Goal: Information Seeking & Learning: Understand process/instructions

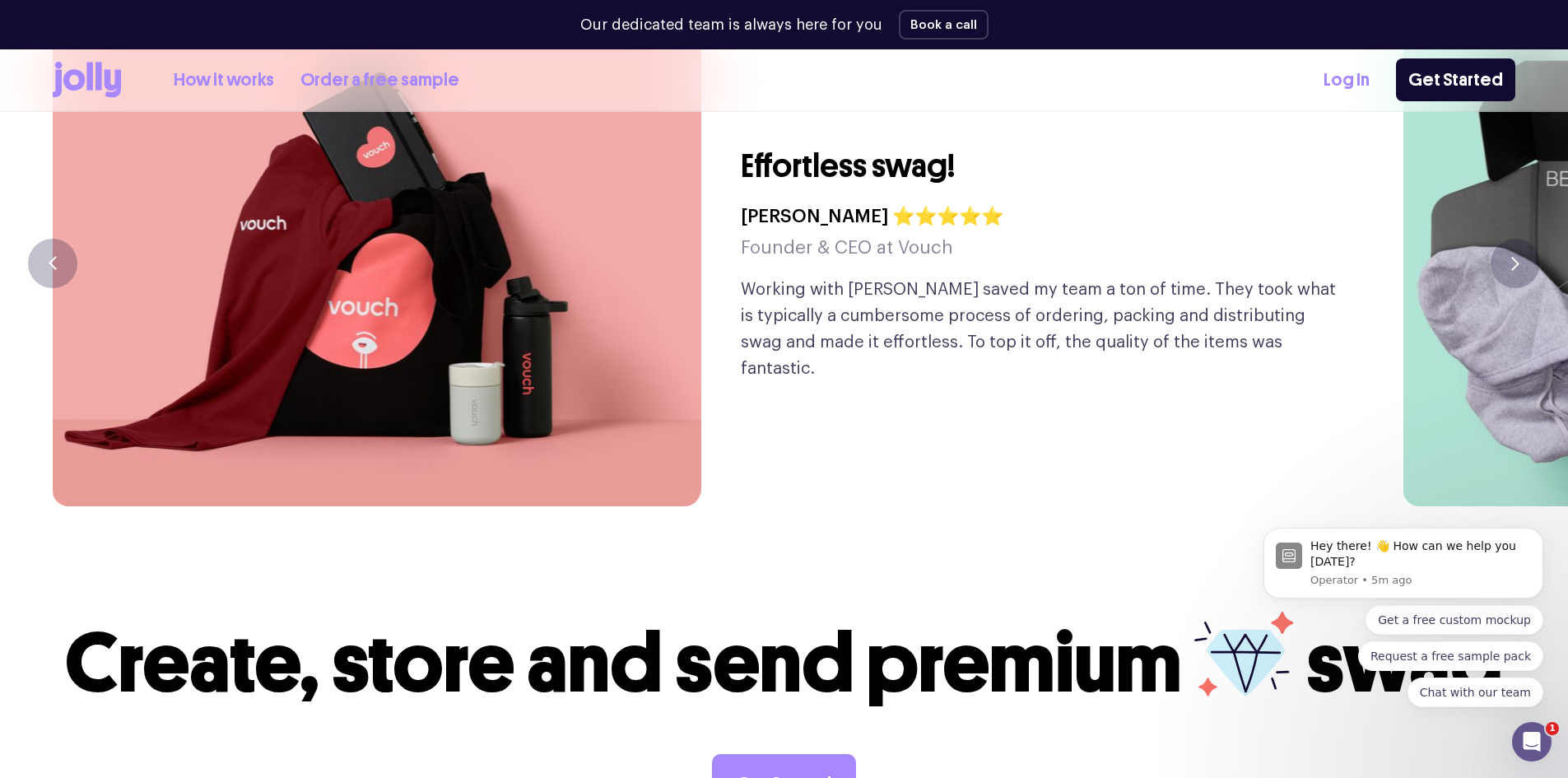
scroll to position [3867, 0]
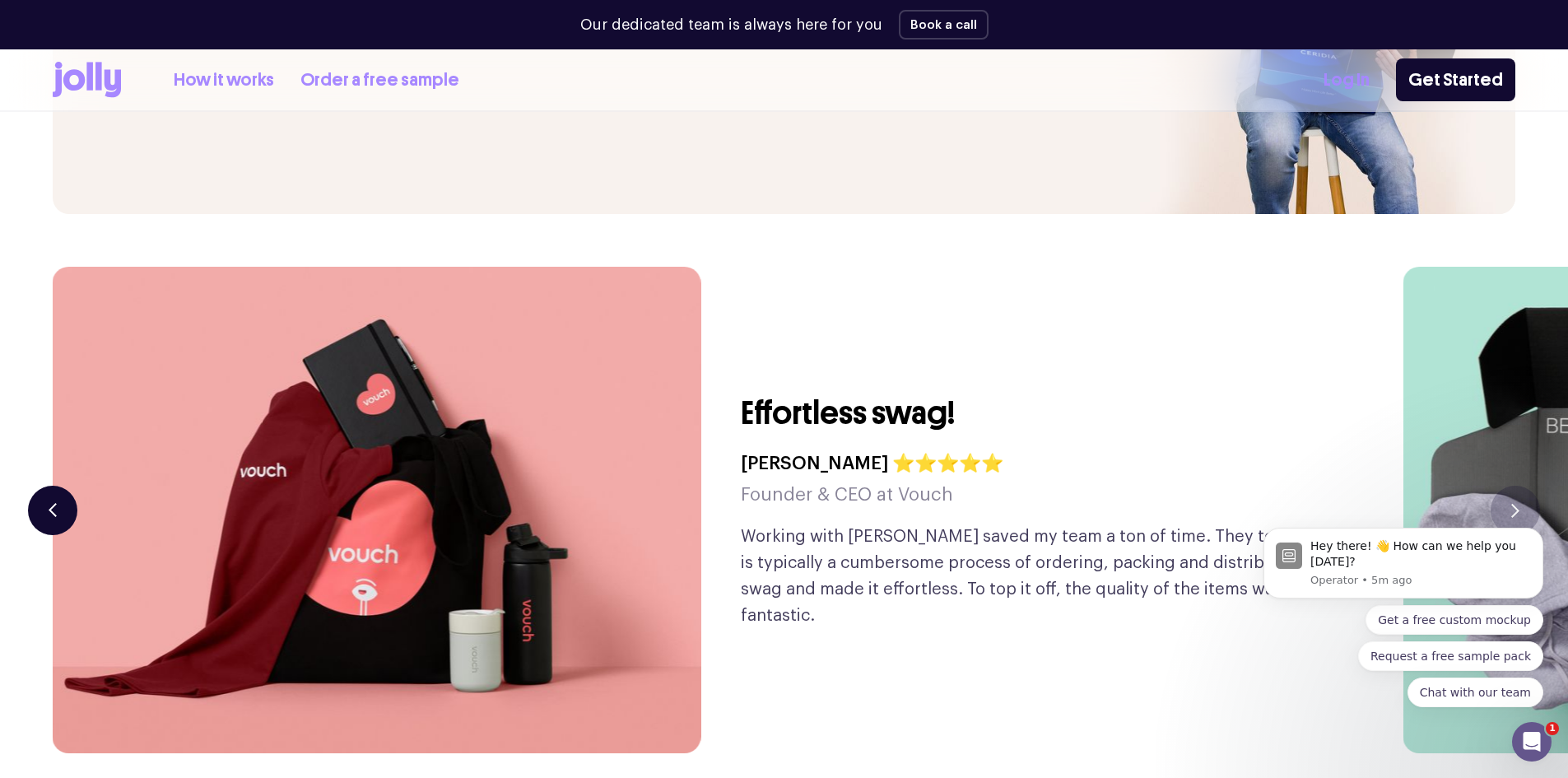
click at [45, 486] on button "button" at bounding box center [52, 510] width 50 height 50
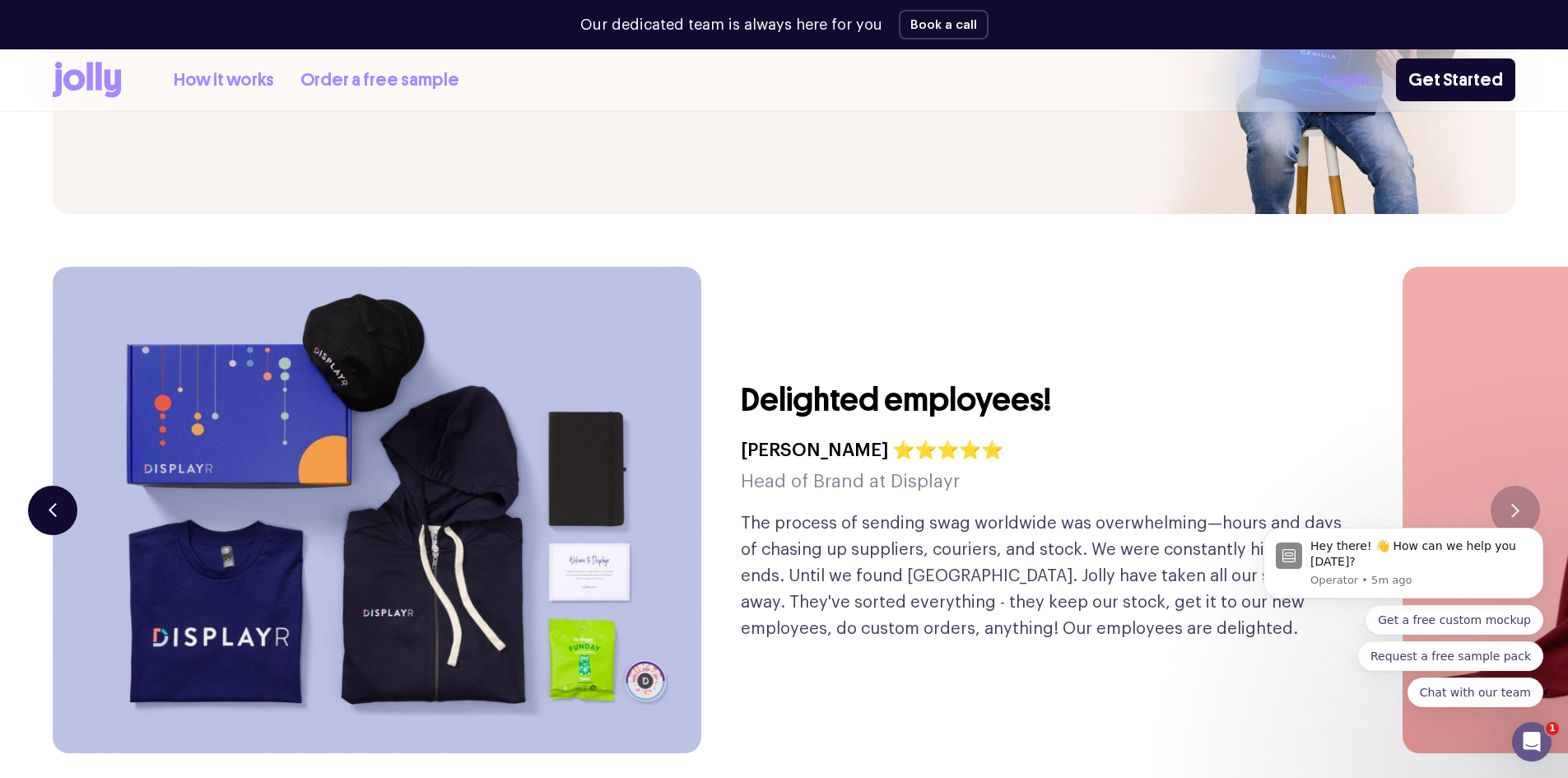
click at [52, 503] on icon "button" at bounding box center [52, 509] width 8 height 14
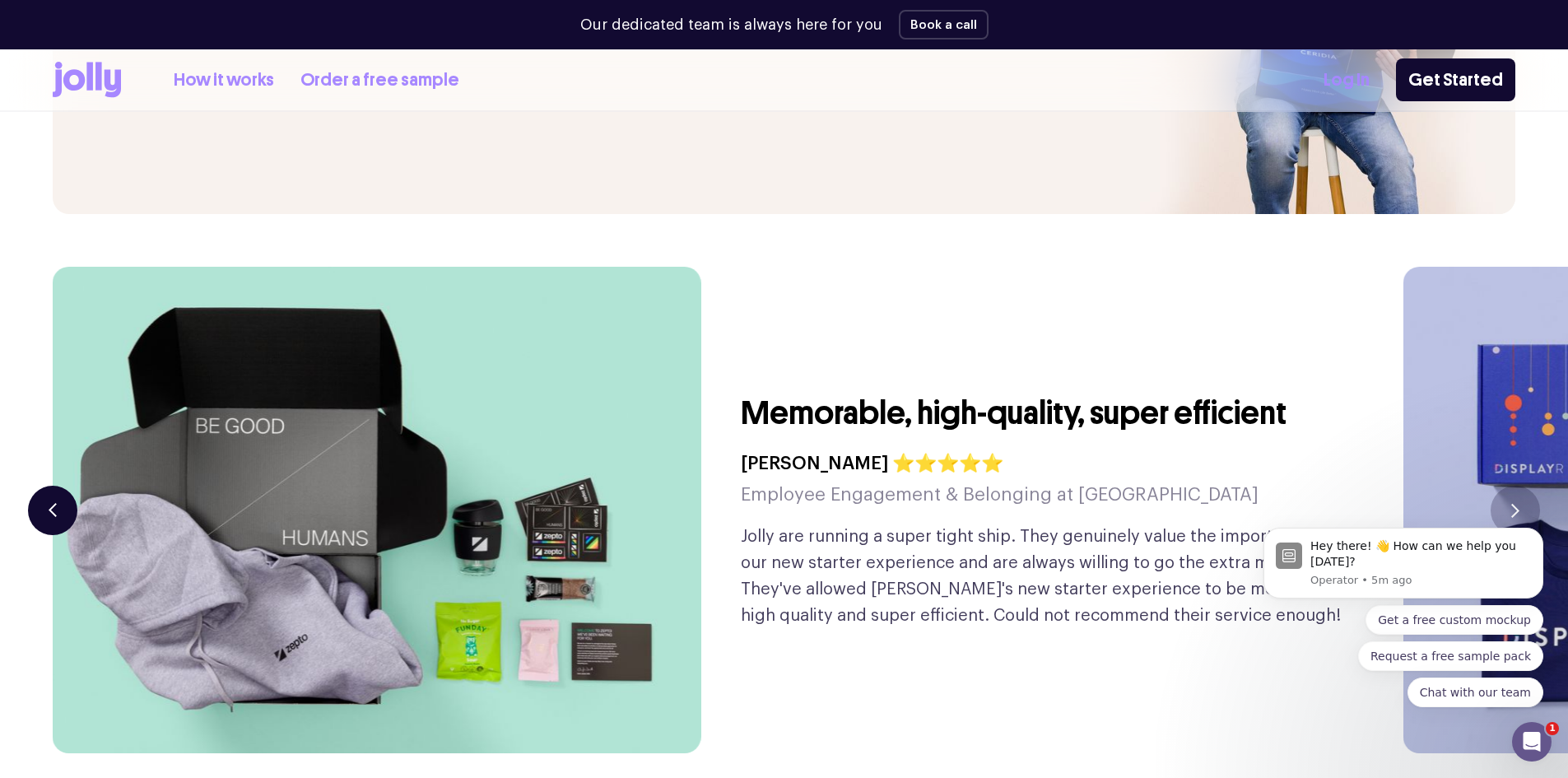
click at [60, 486] on button "button" at bounding box center [52, 510] width 50 height 50
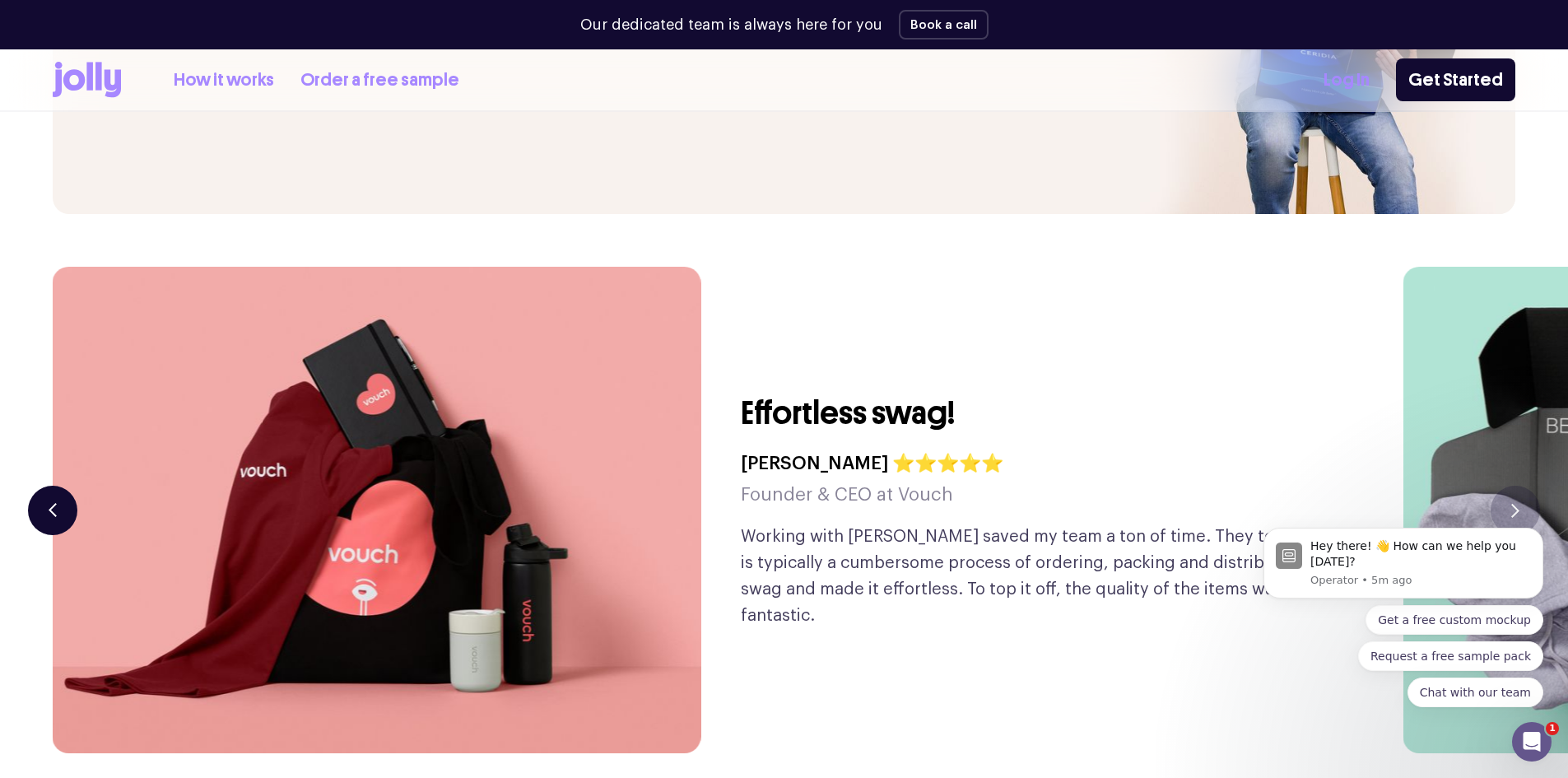
click at [39, 486] on button "button" at bounding box center [52, 510] width 50 height 50
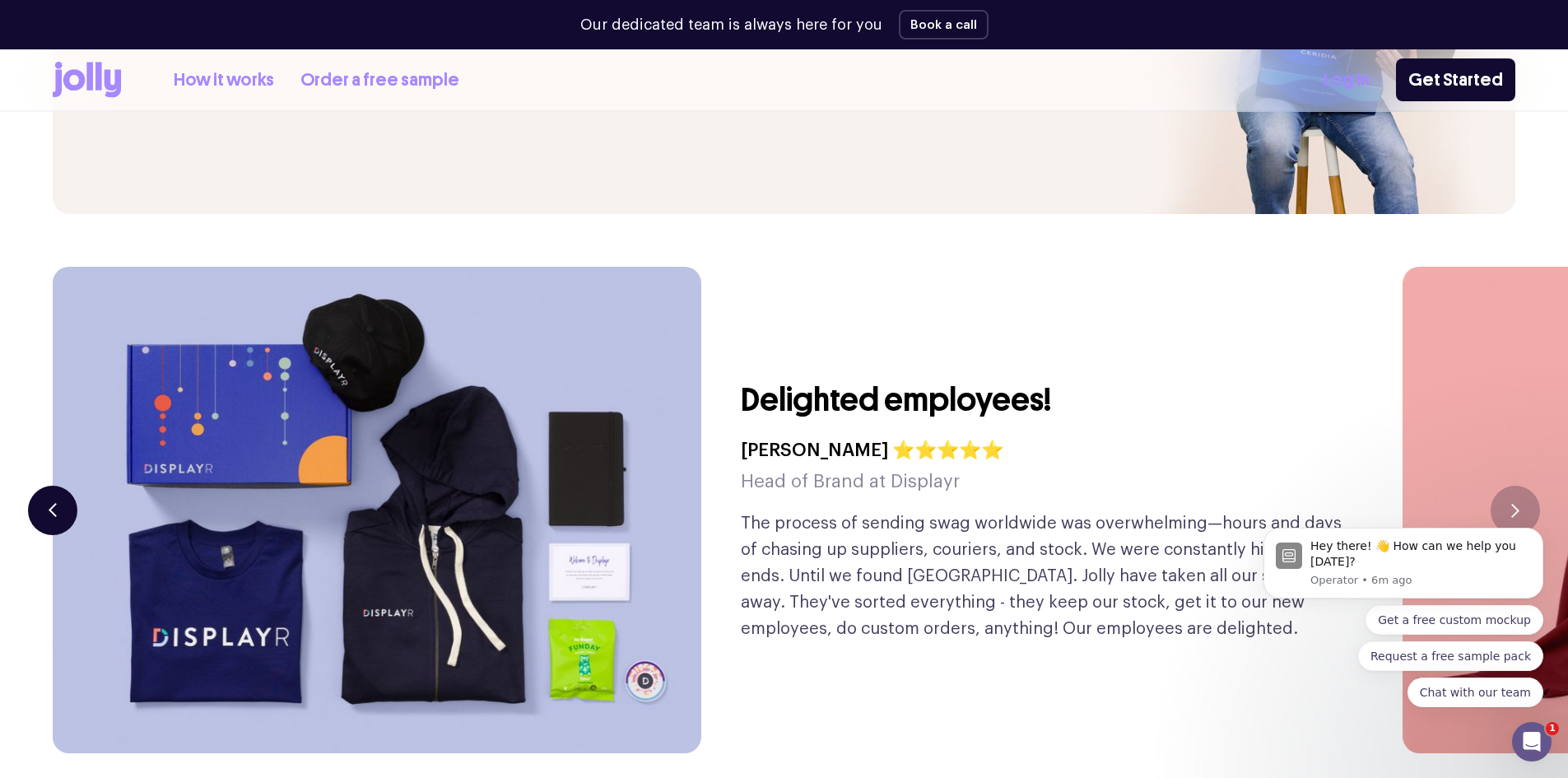
click at [54, 486] on button "button" at bounding box center [52, 510] width 50 height 50
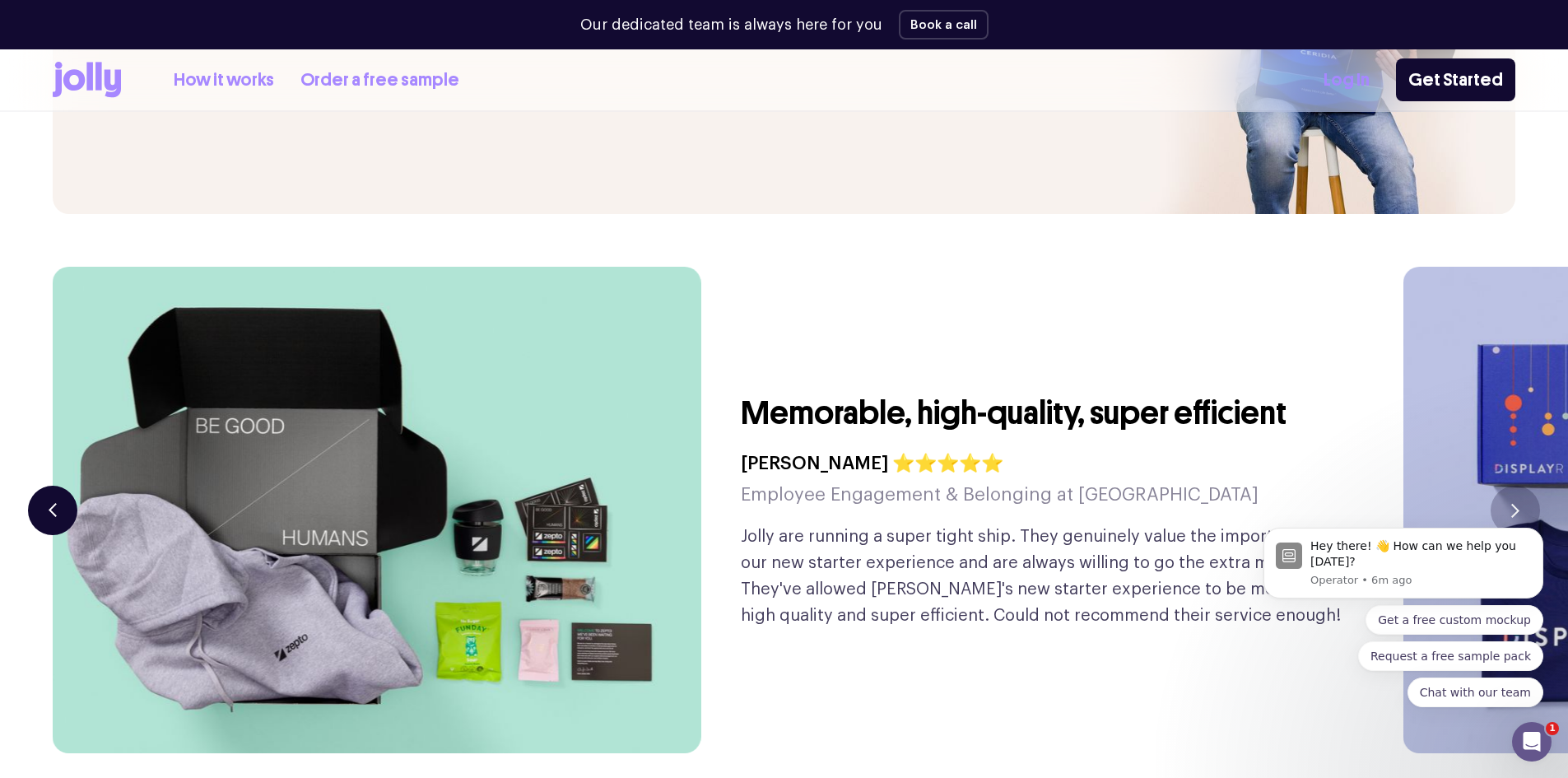
click at [48, 486] on button "button" at bounding box center [52, 510] width 50 height 50
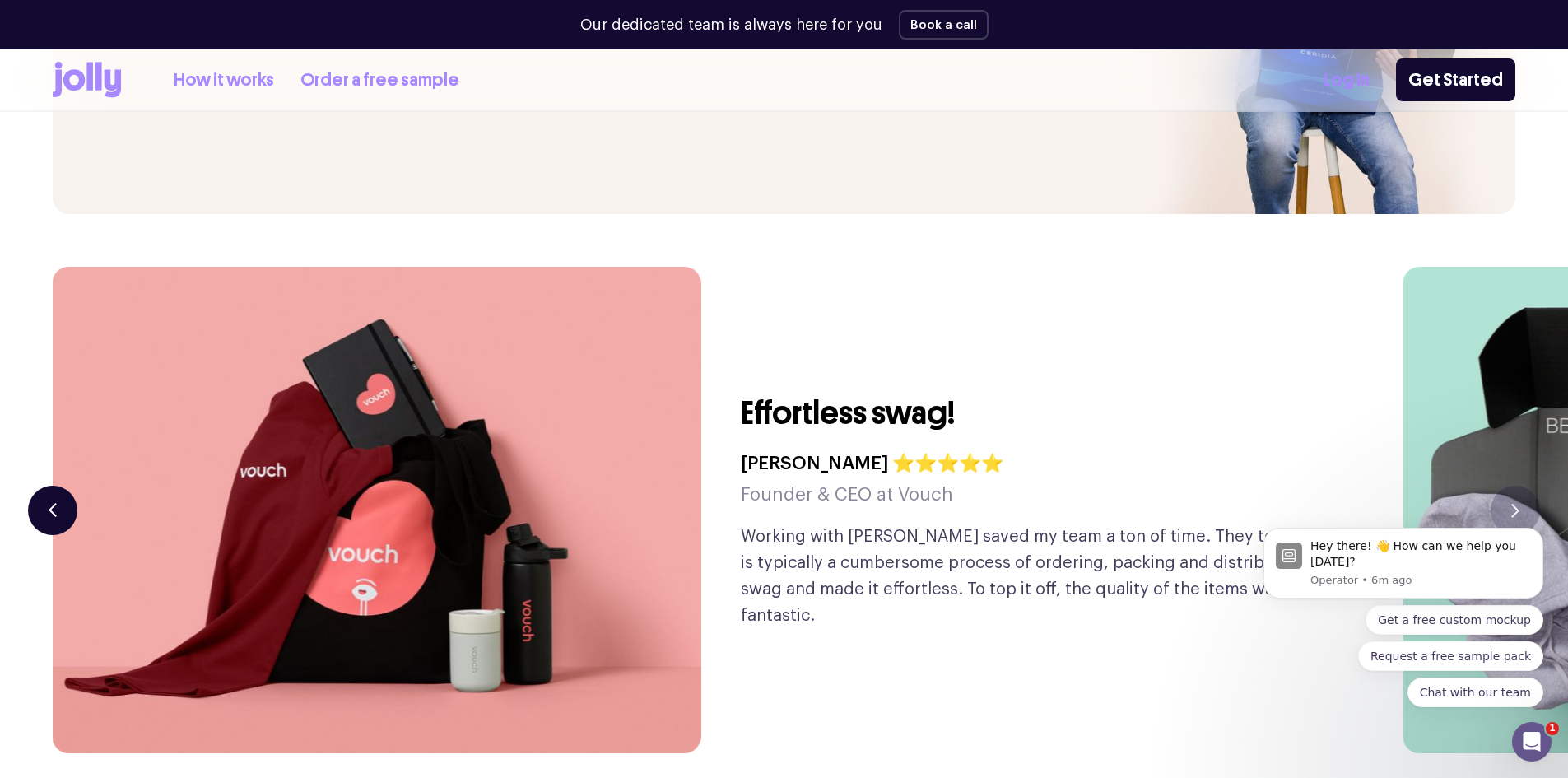
click at [46, 486] on button "button" at bounding box center [52, 510] width 50 height 50
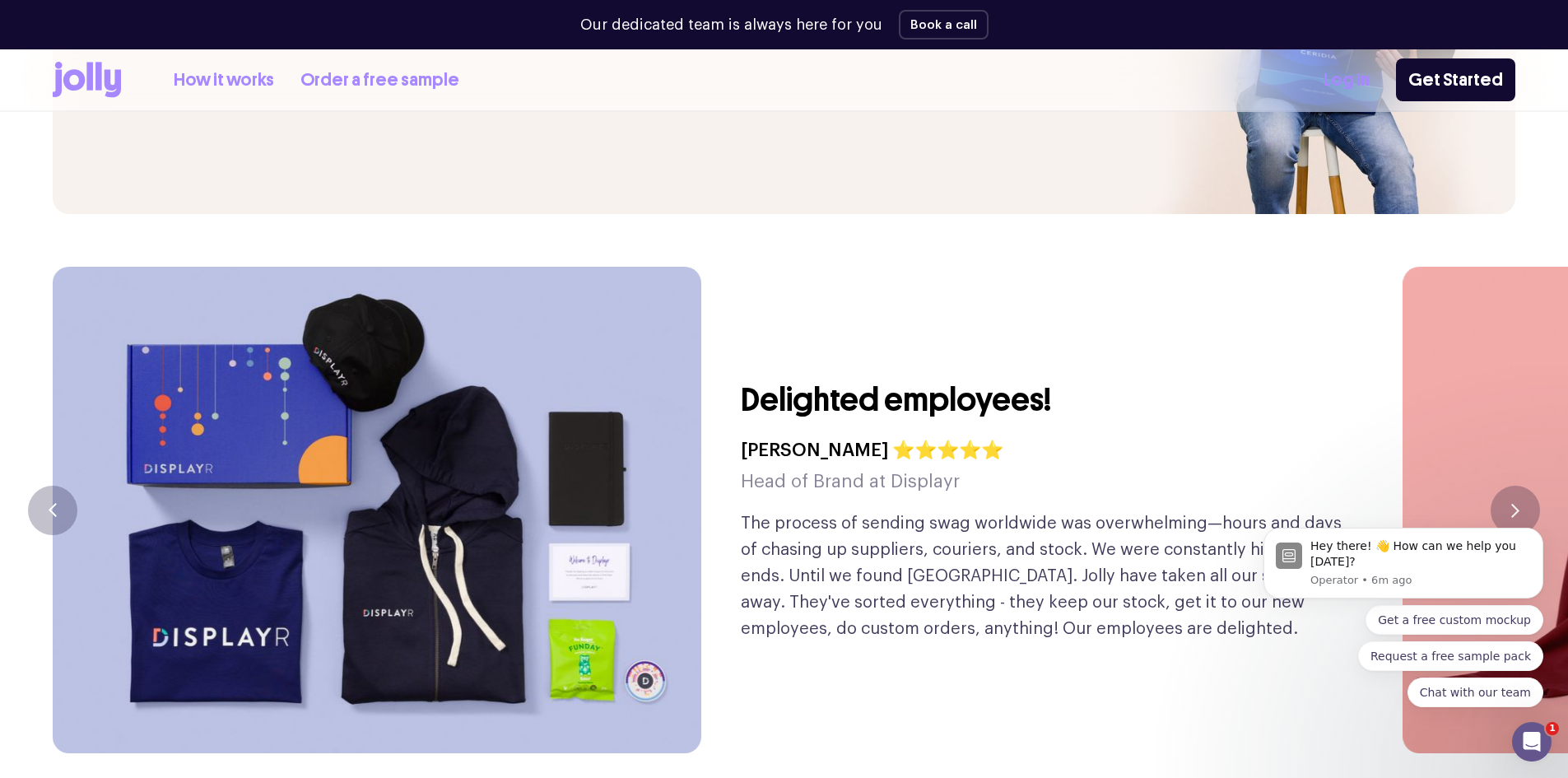
click at [225, 82] on link "How it works" at bounding box center [223, 80] width 100 height 28
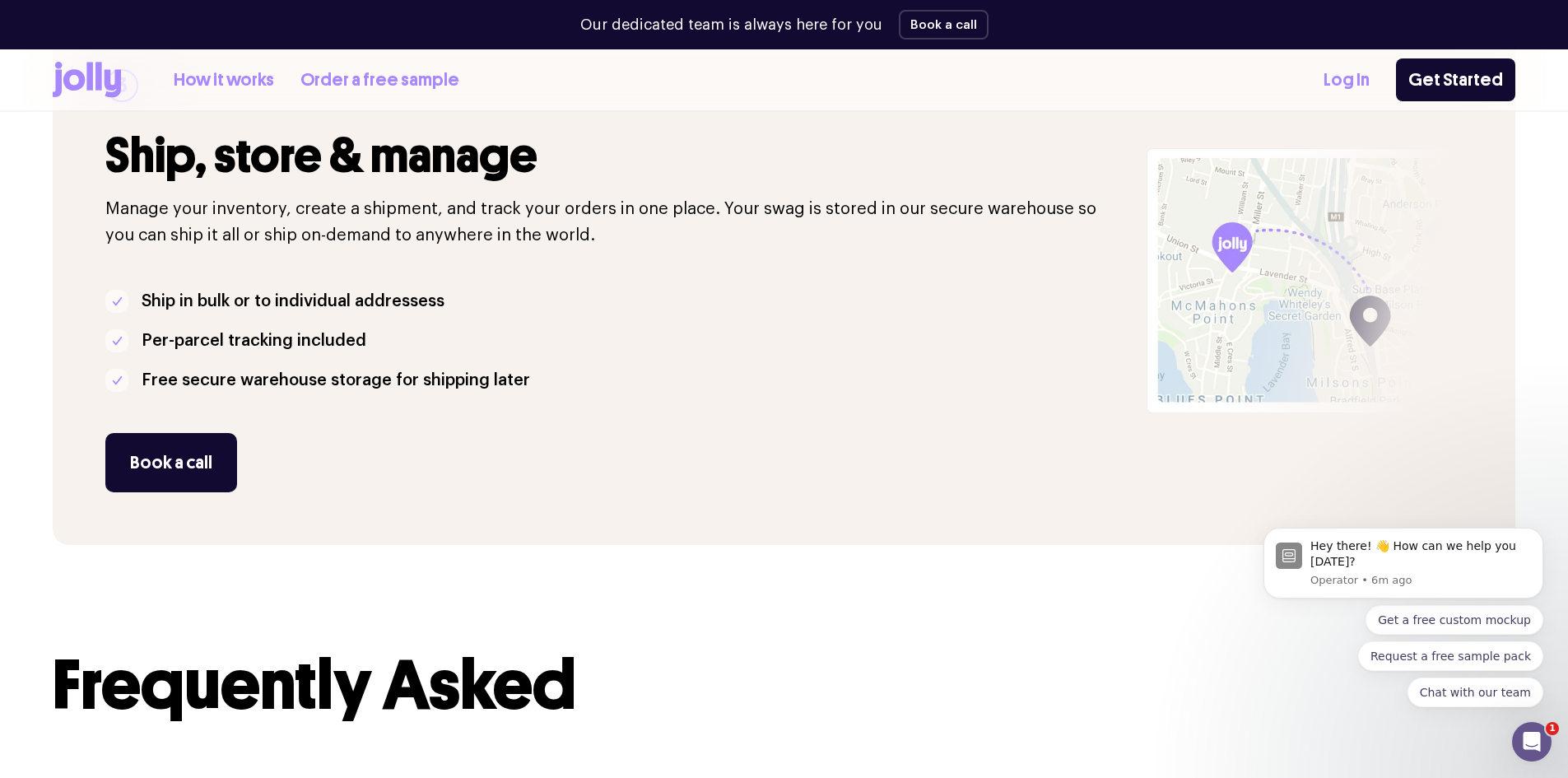
scroll to position [1810, 0]
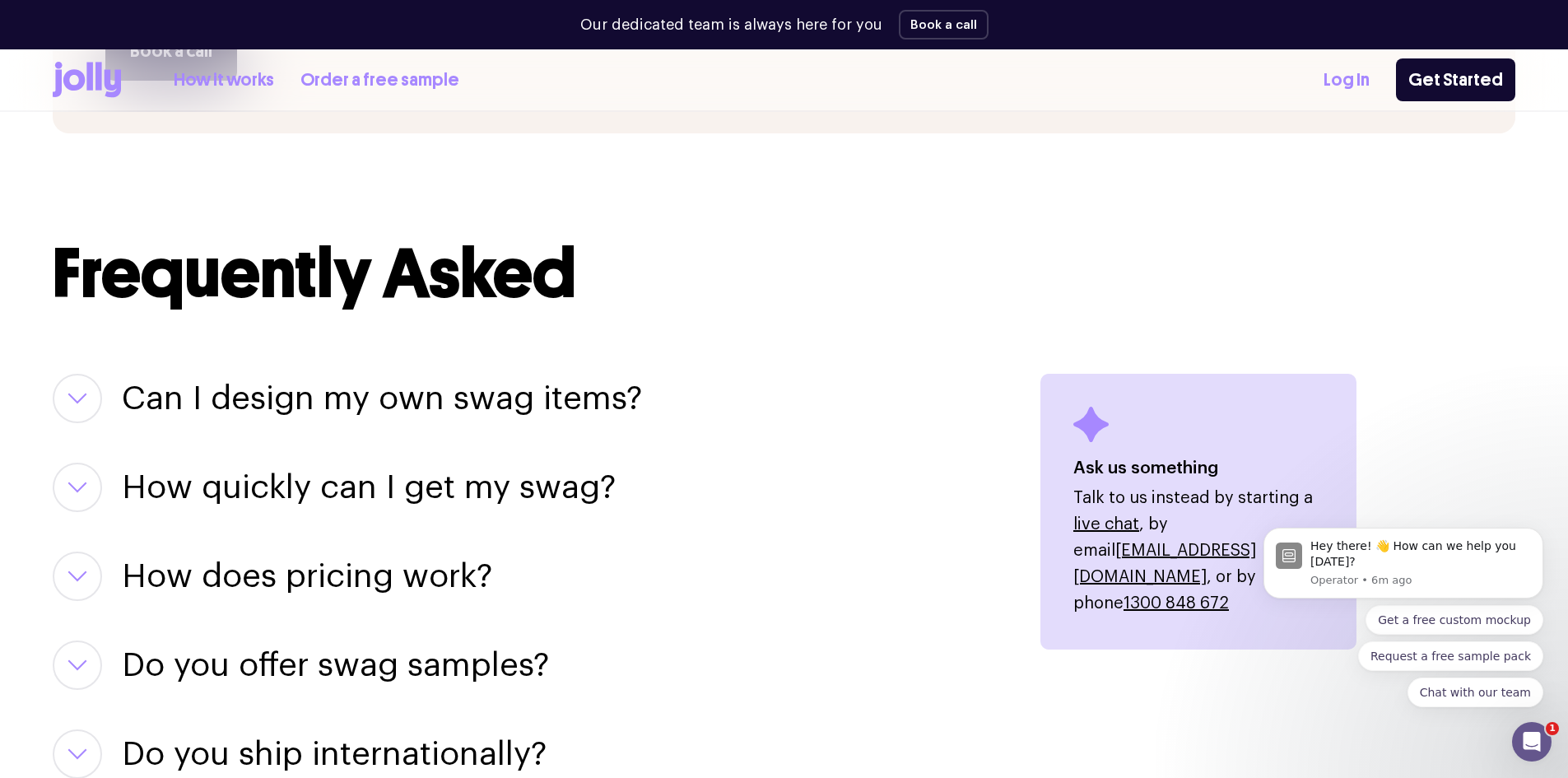
click at [72, 404] on button "button" at bounding box center [77, 398] width 50 height 50
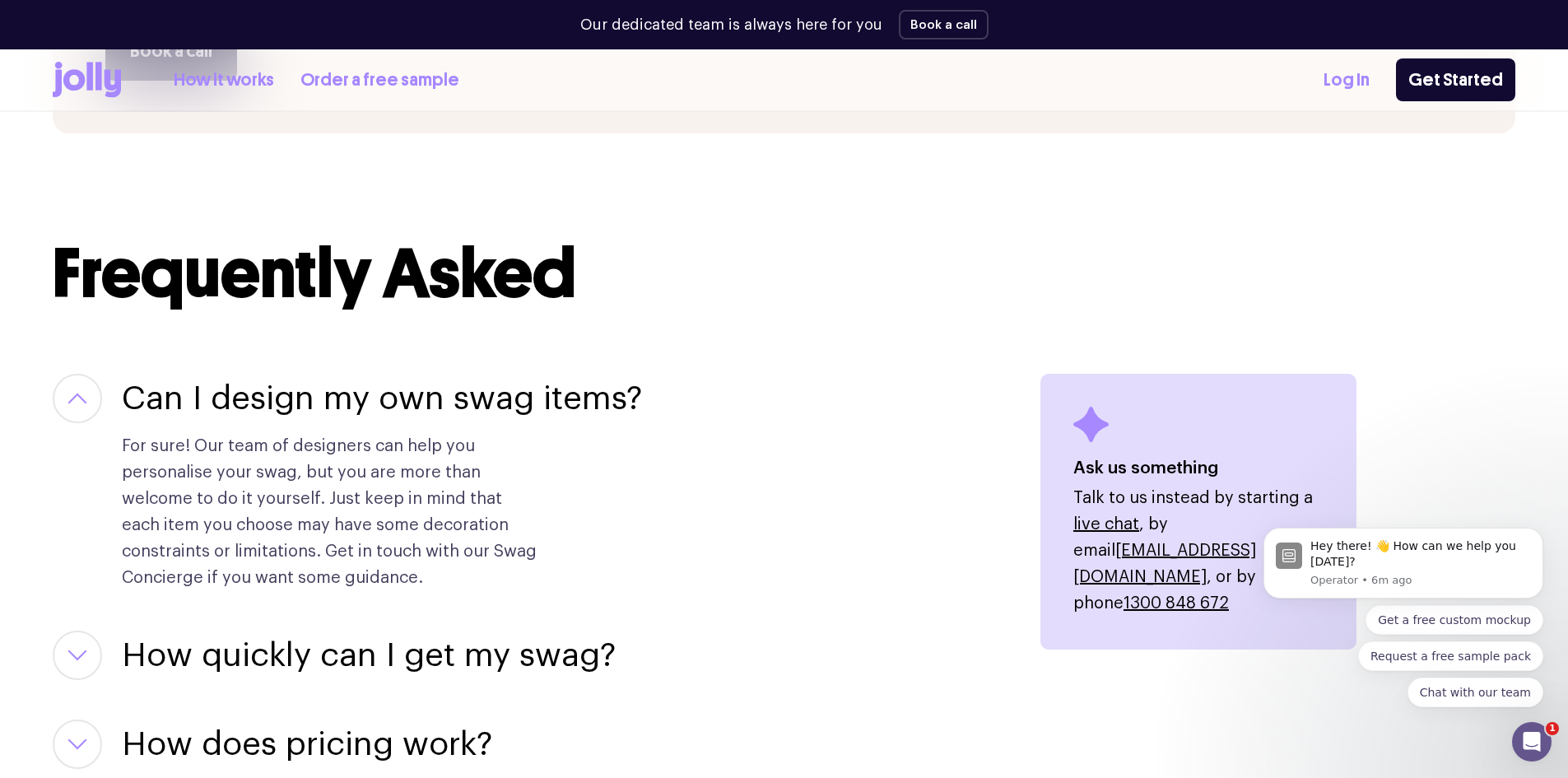
click at [86, 396] on icon "button" at bounding box center [76, 398] width 19 height 12
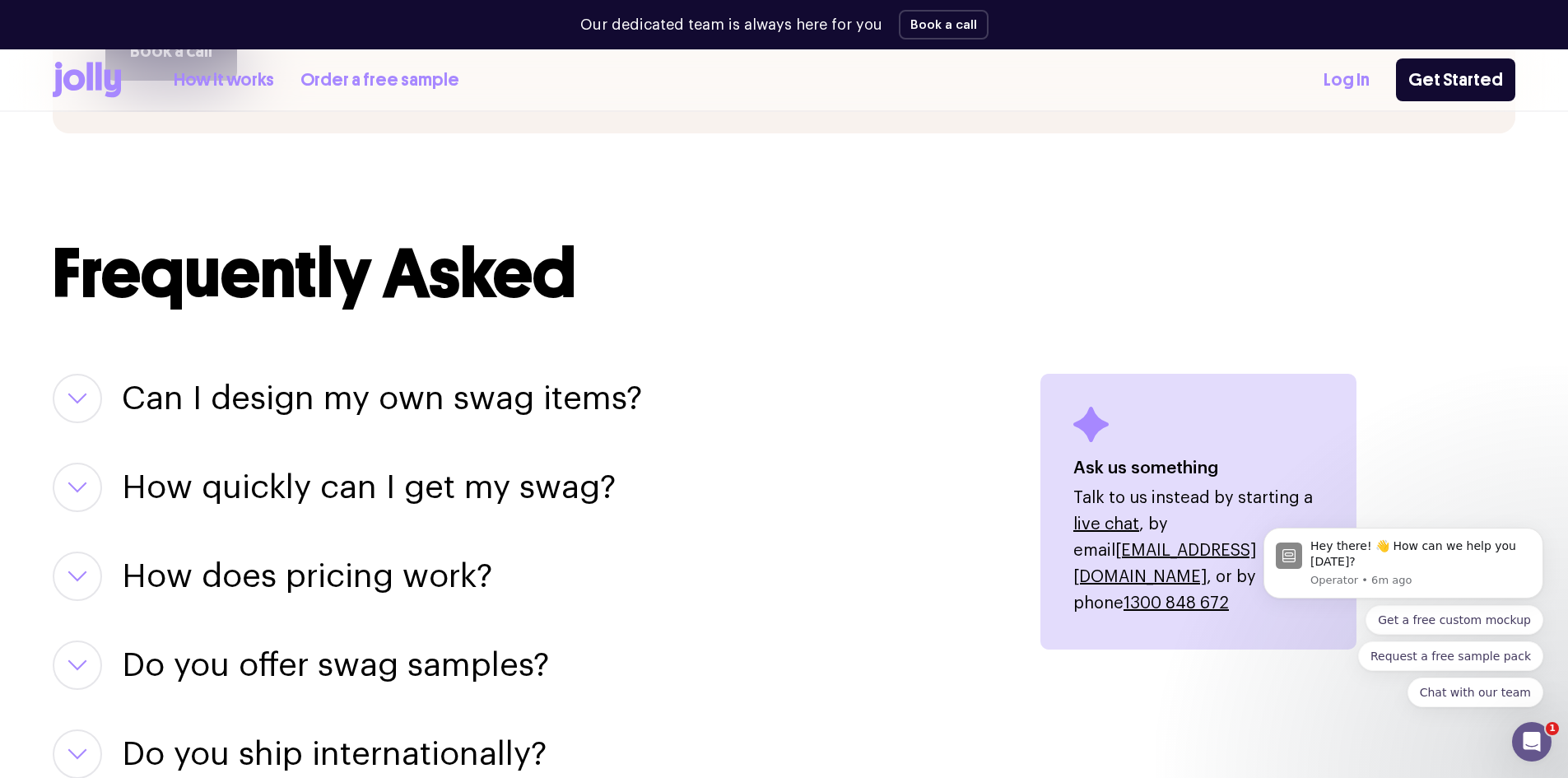
click at [81, 403] on icon "button" at bounding box center [76, 398] width 19 height 12
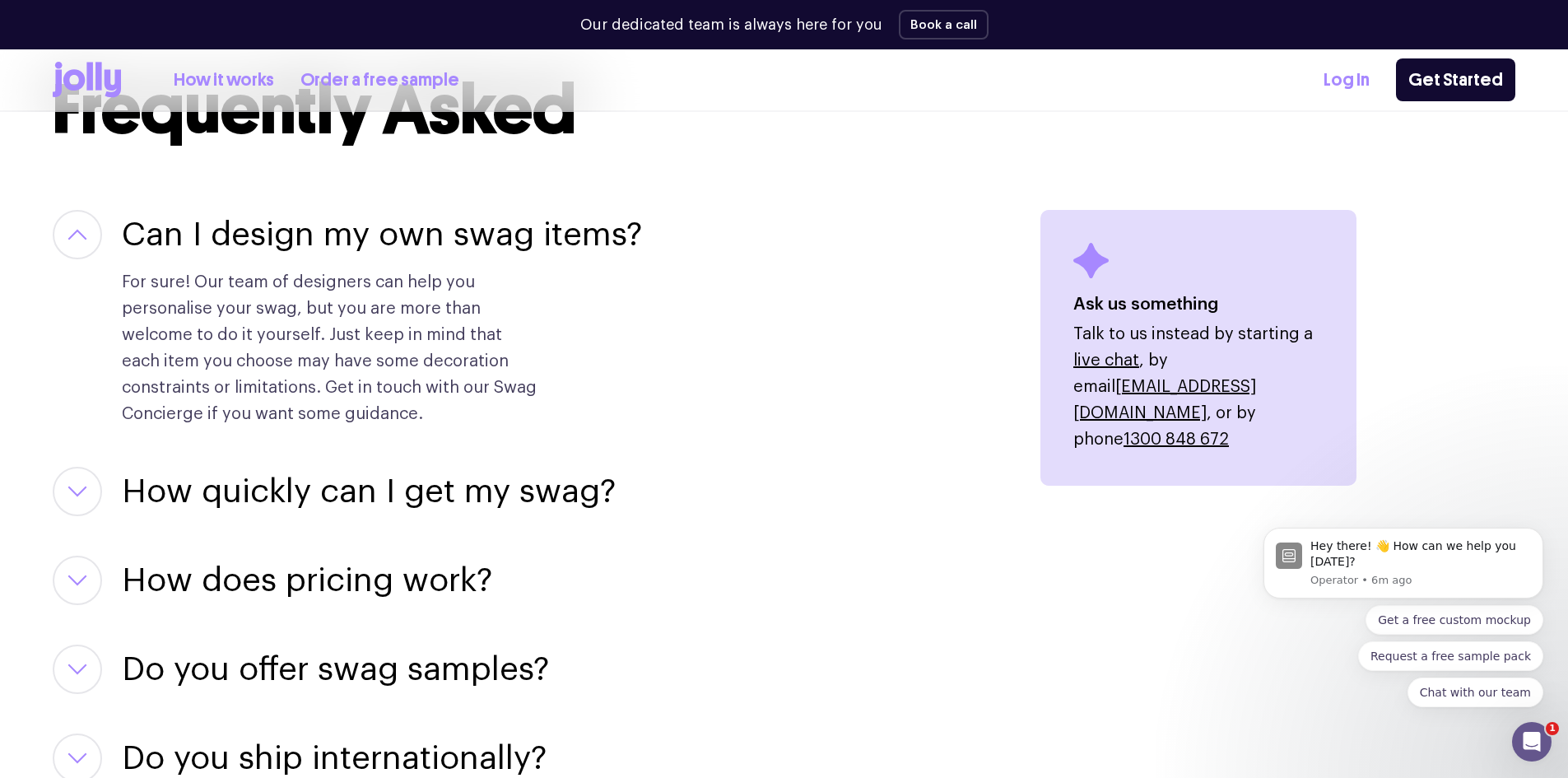
scroll to position [1974, 0]
click at [69, 488] on icon "button" at bounding box center [76, 490] width 19 height 12
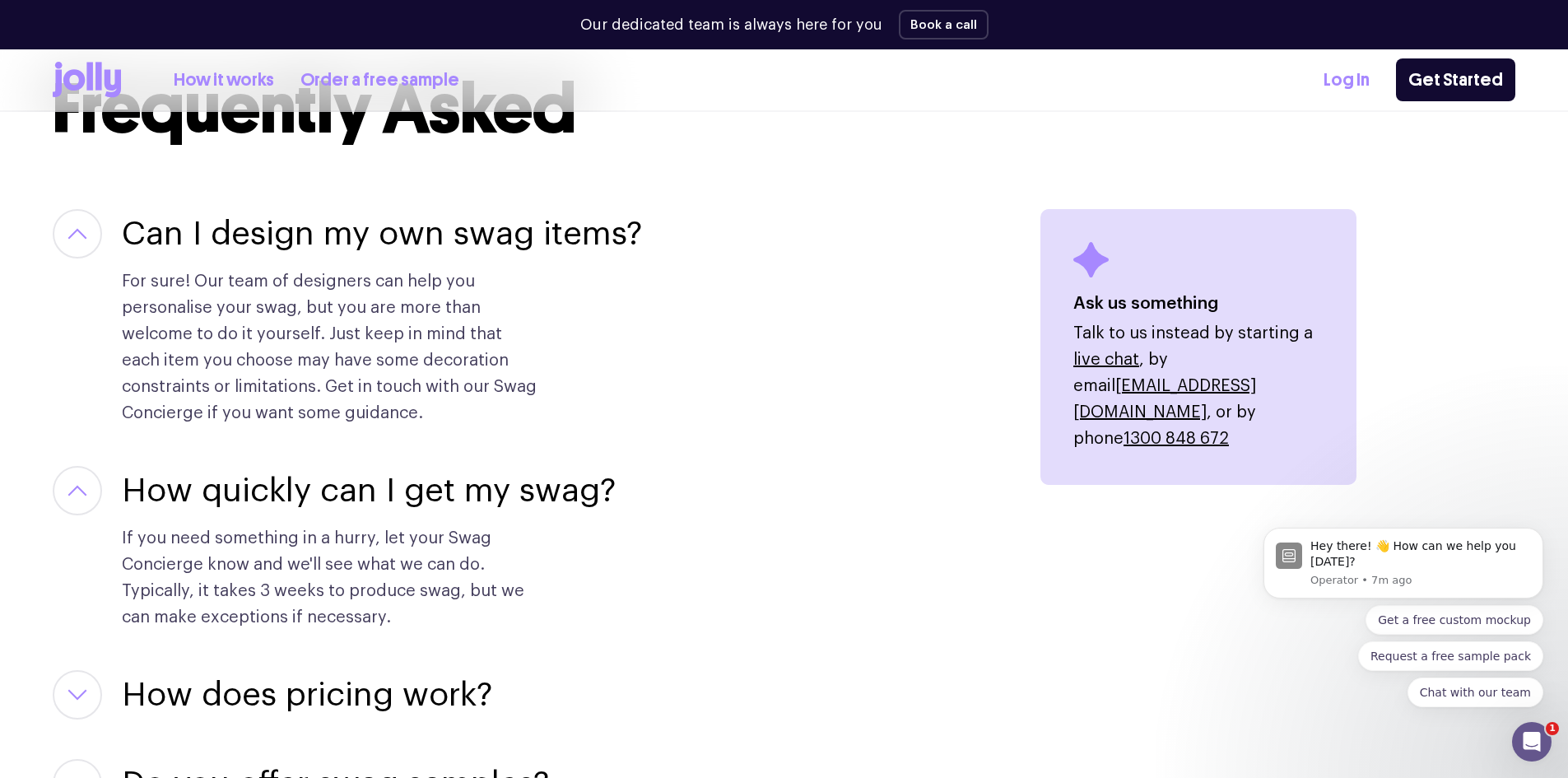
click at [74, 497] on button "button" at bounding box center [77, 490] width 50 height 50
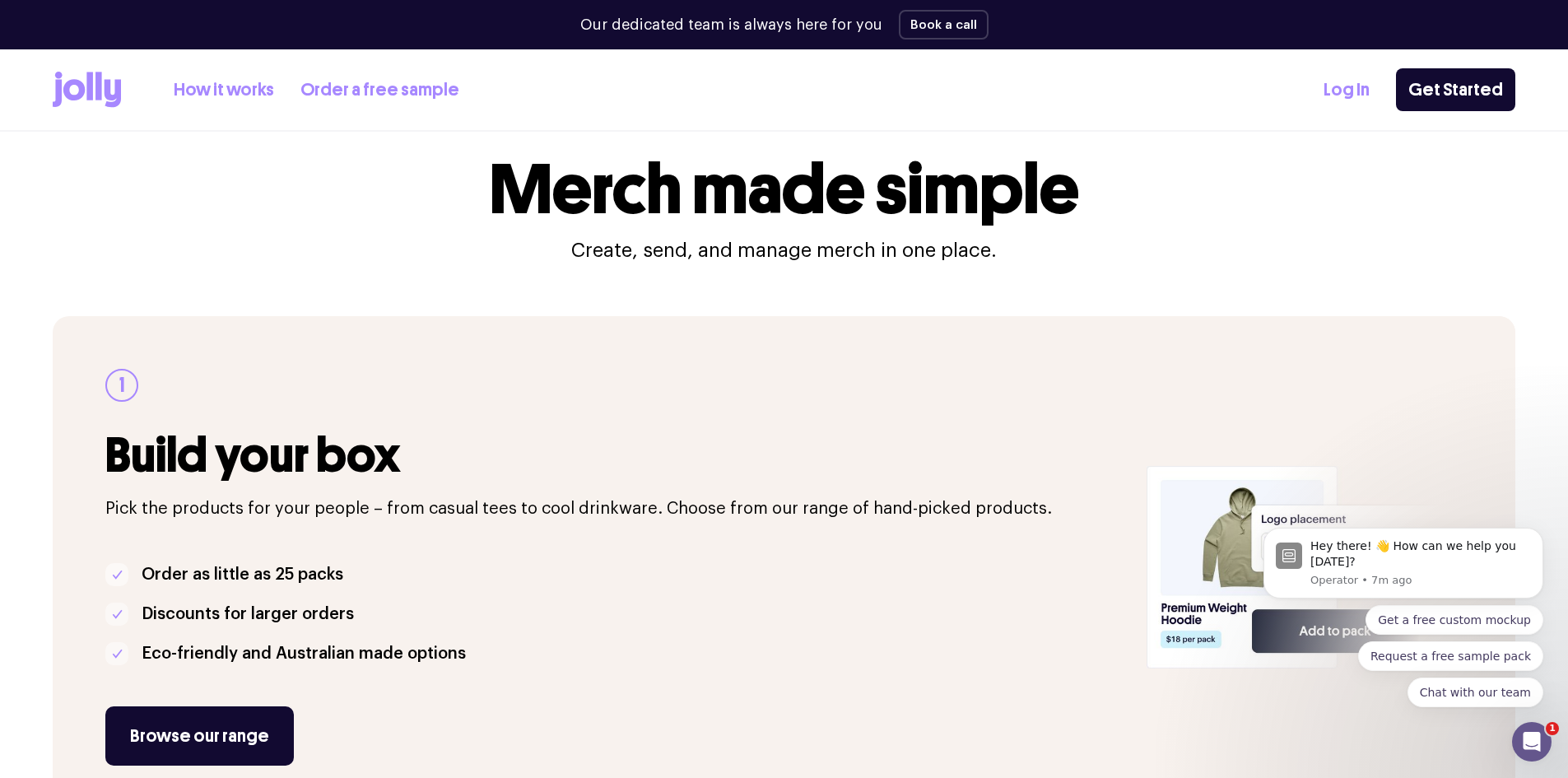
scroll to position [0, 0]
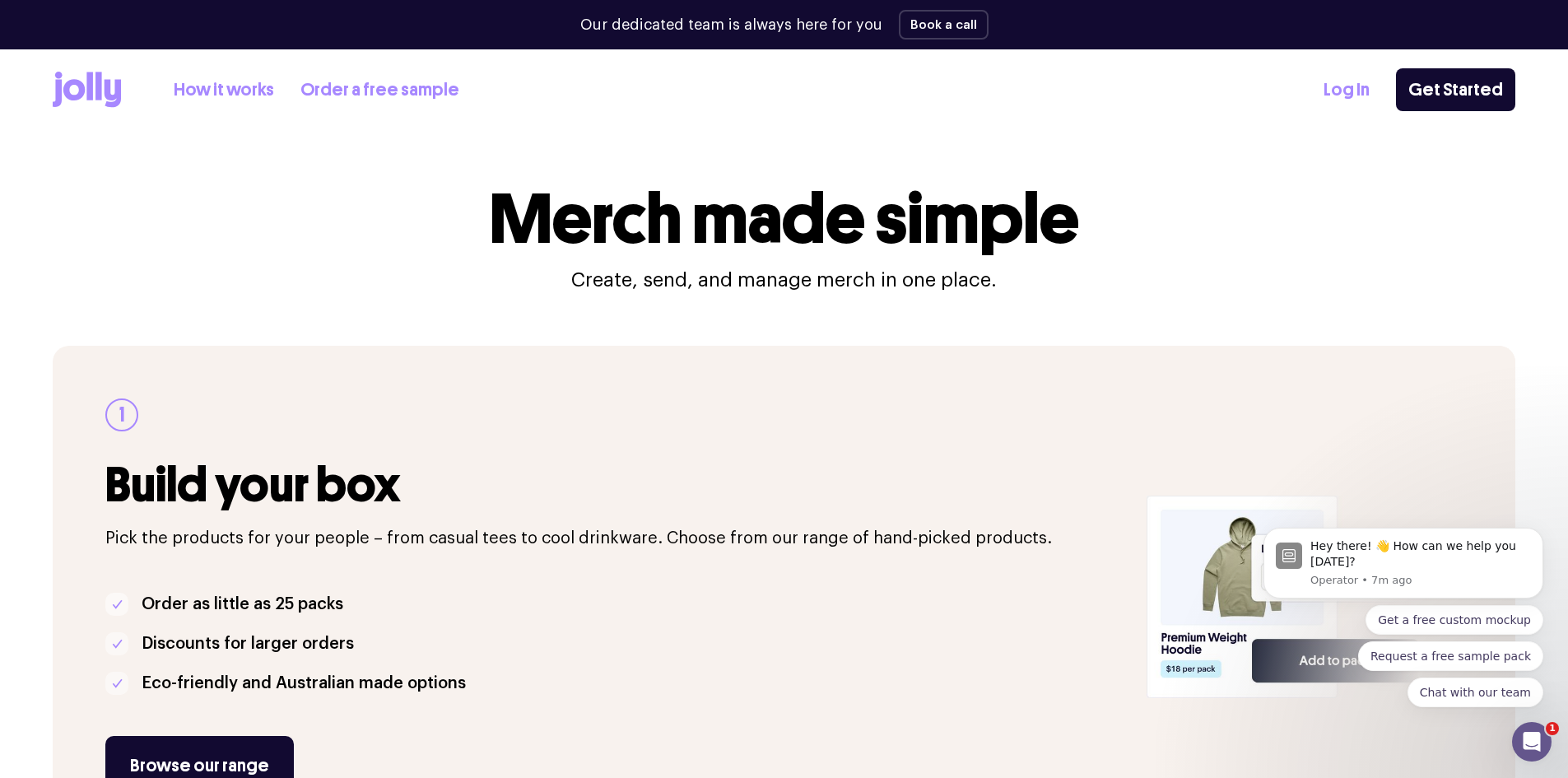
click at [128, 269] on div "Merch made simple Create, send, and manage merch in one place." at bounding box center [784, 238] width 1462 height 109
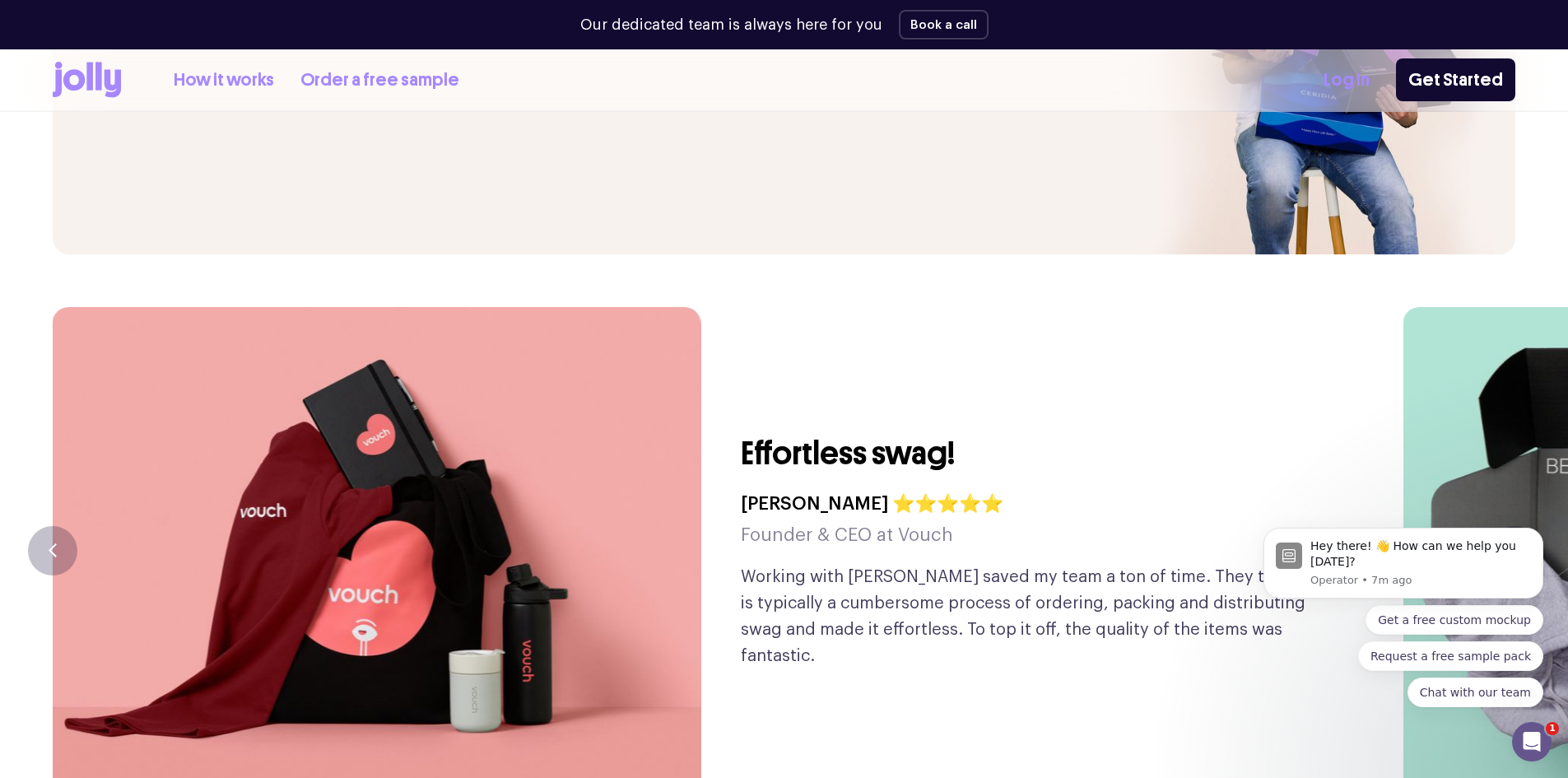
scroll to position [3820, 0]
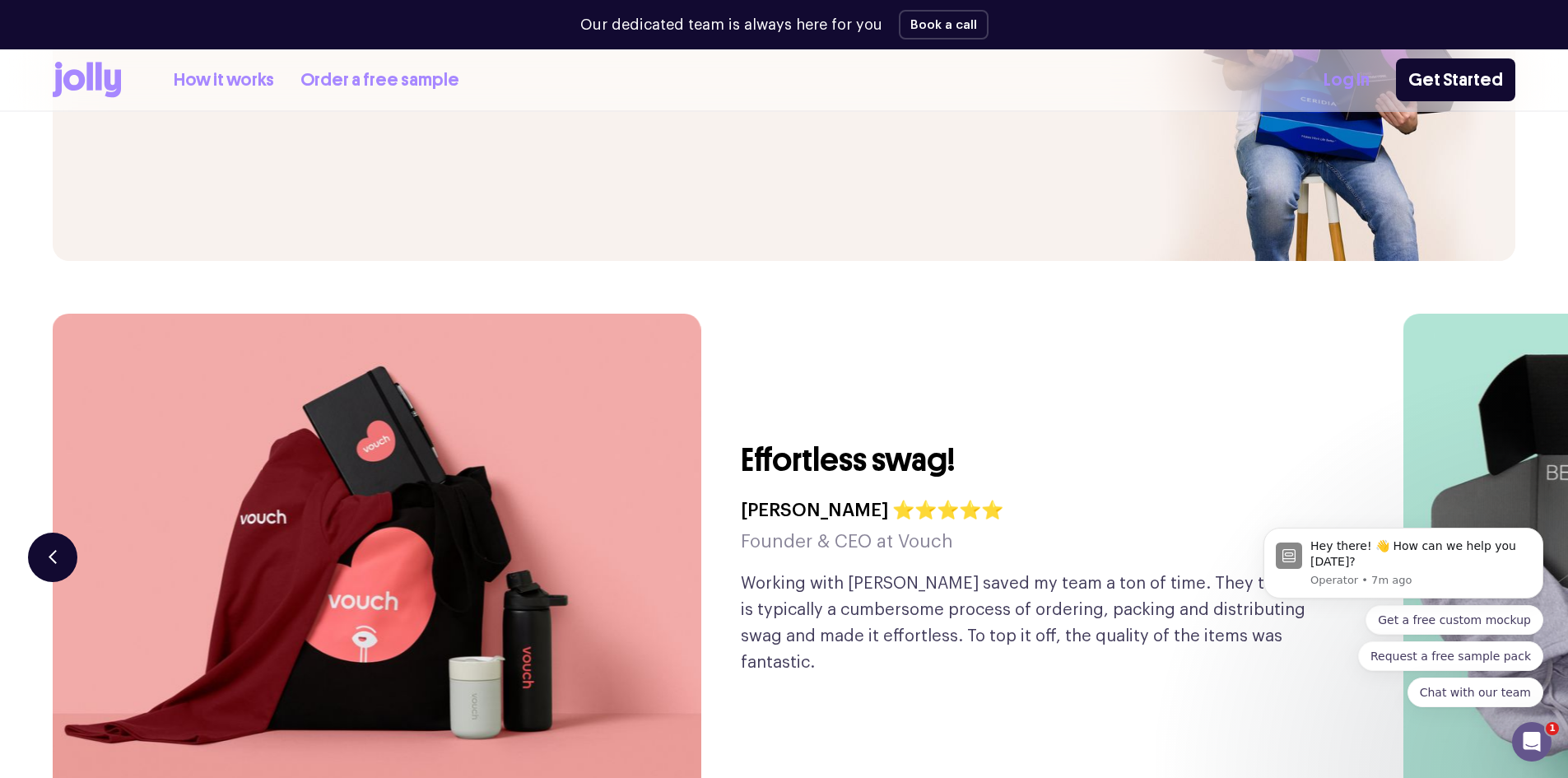
click at [43, 532] on button "button" at bounding box center [52, 557] width 50 height 50
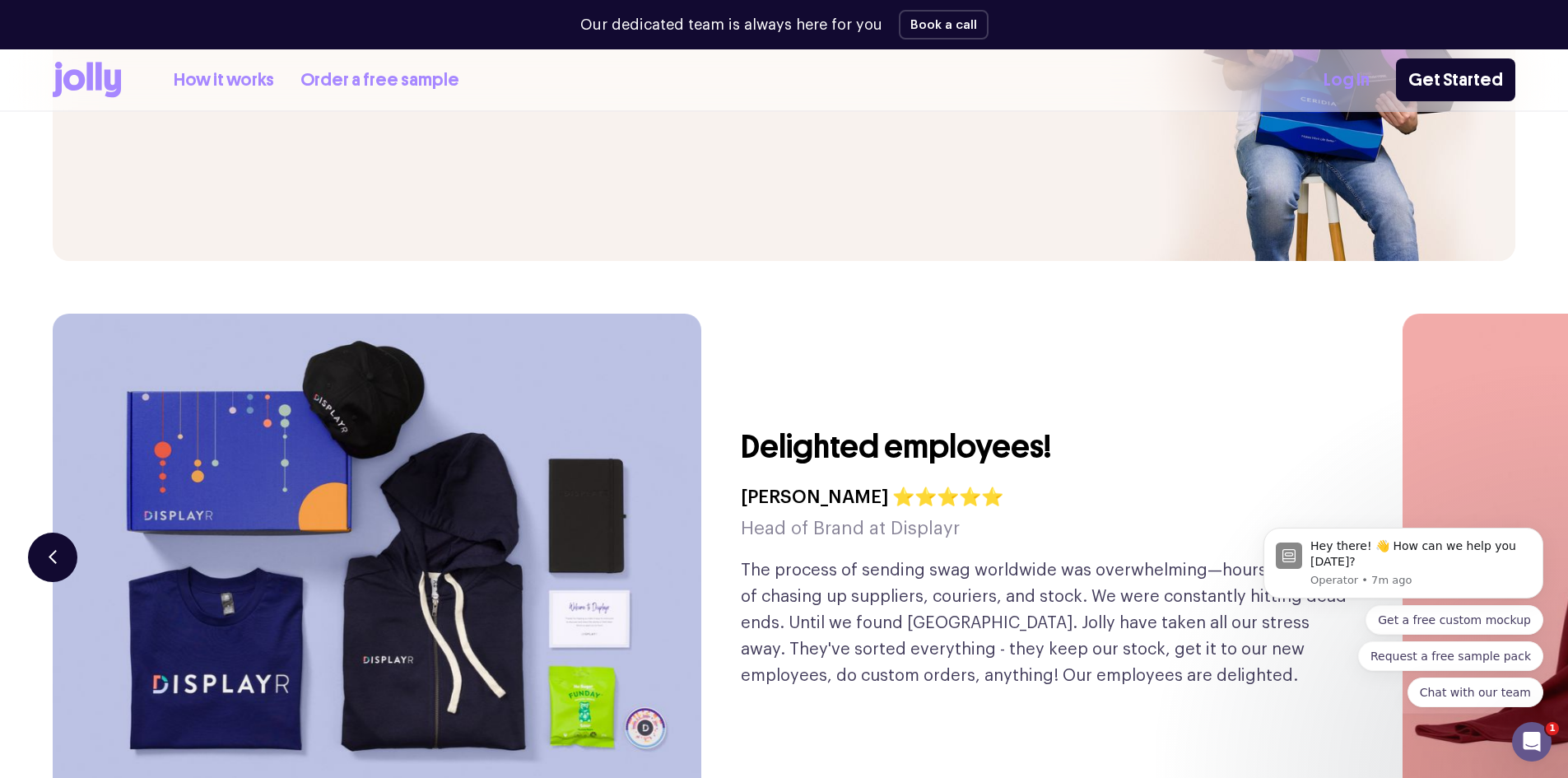
click at [54, 550] on icon "button" at bounding box center [52, 556] width 8 height 14
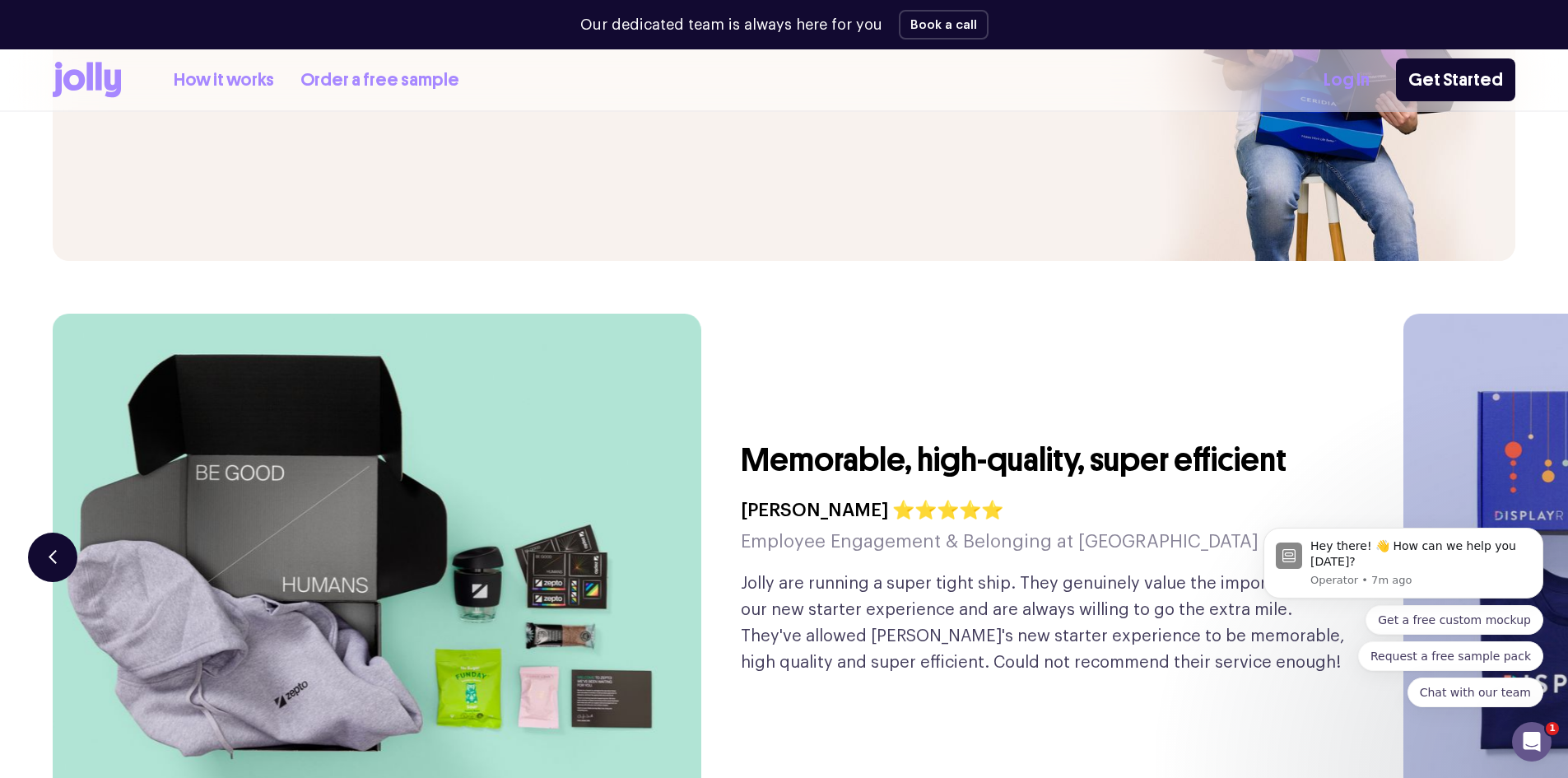
click at [57, 532] on button "button" at bounding box center [52, 557] width 50 height 50
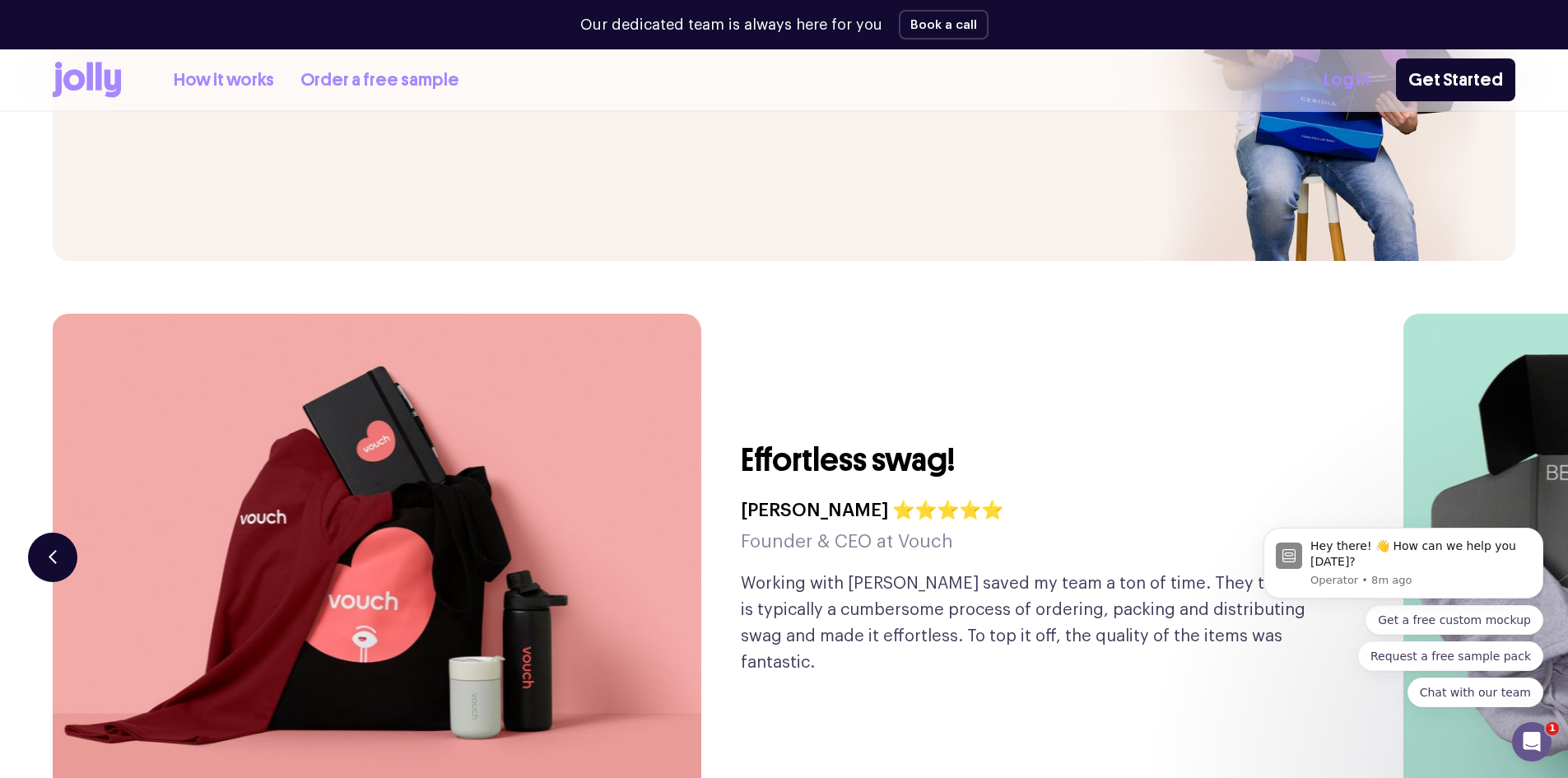
click at [64, 532] on button "button" at bounding box center [52, 557] width 50 height 50
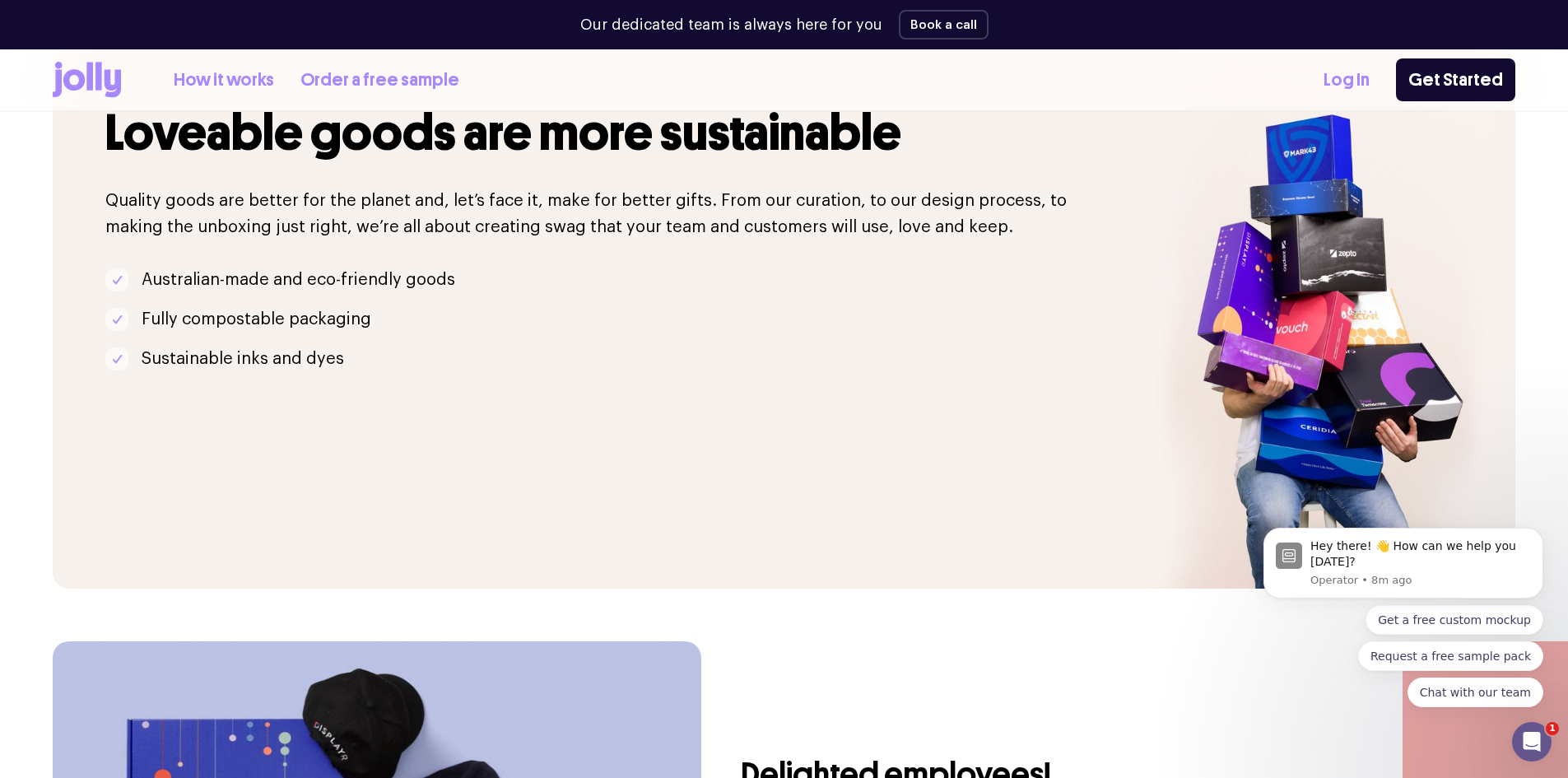
scroll to position [3491, 0]
